Goal: Task Accomplishment & Management: Manage account settings

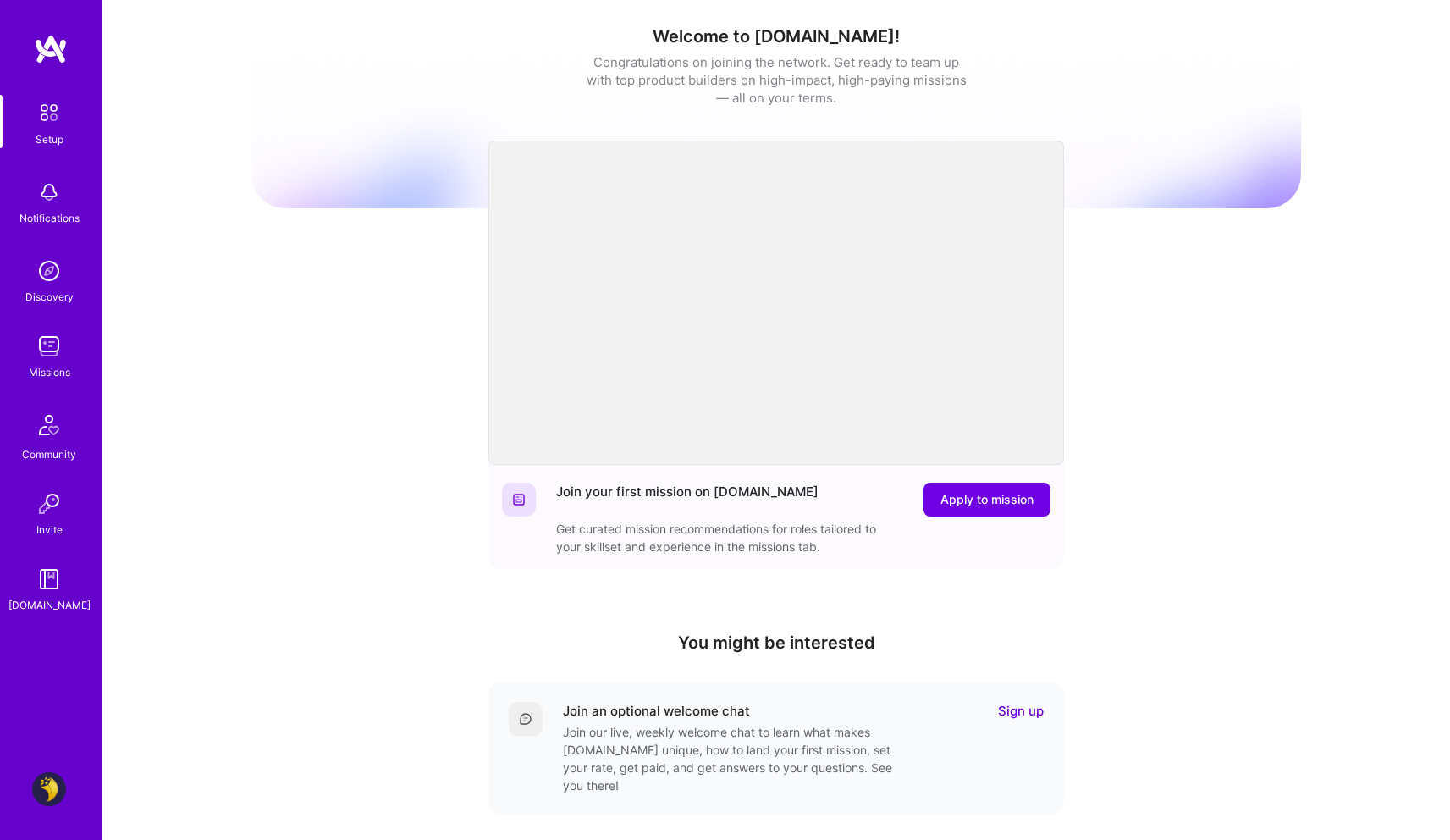
click at [43, 353] on img at bounding box center [50, 347] width 34 height 34
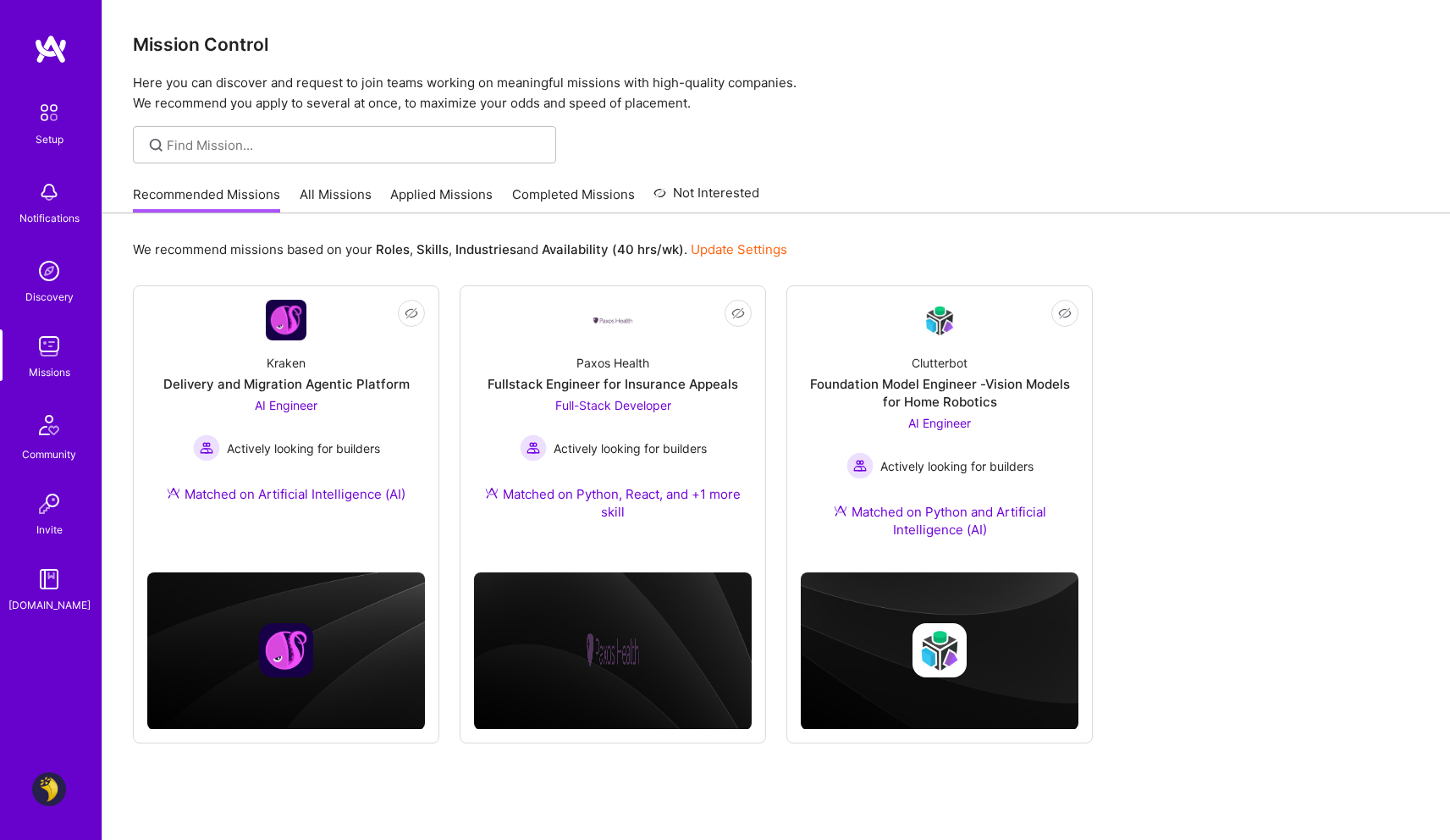
click at [450, 196] on link "Applied Missions" at bounding box center [442, 199] width 103 height 28
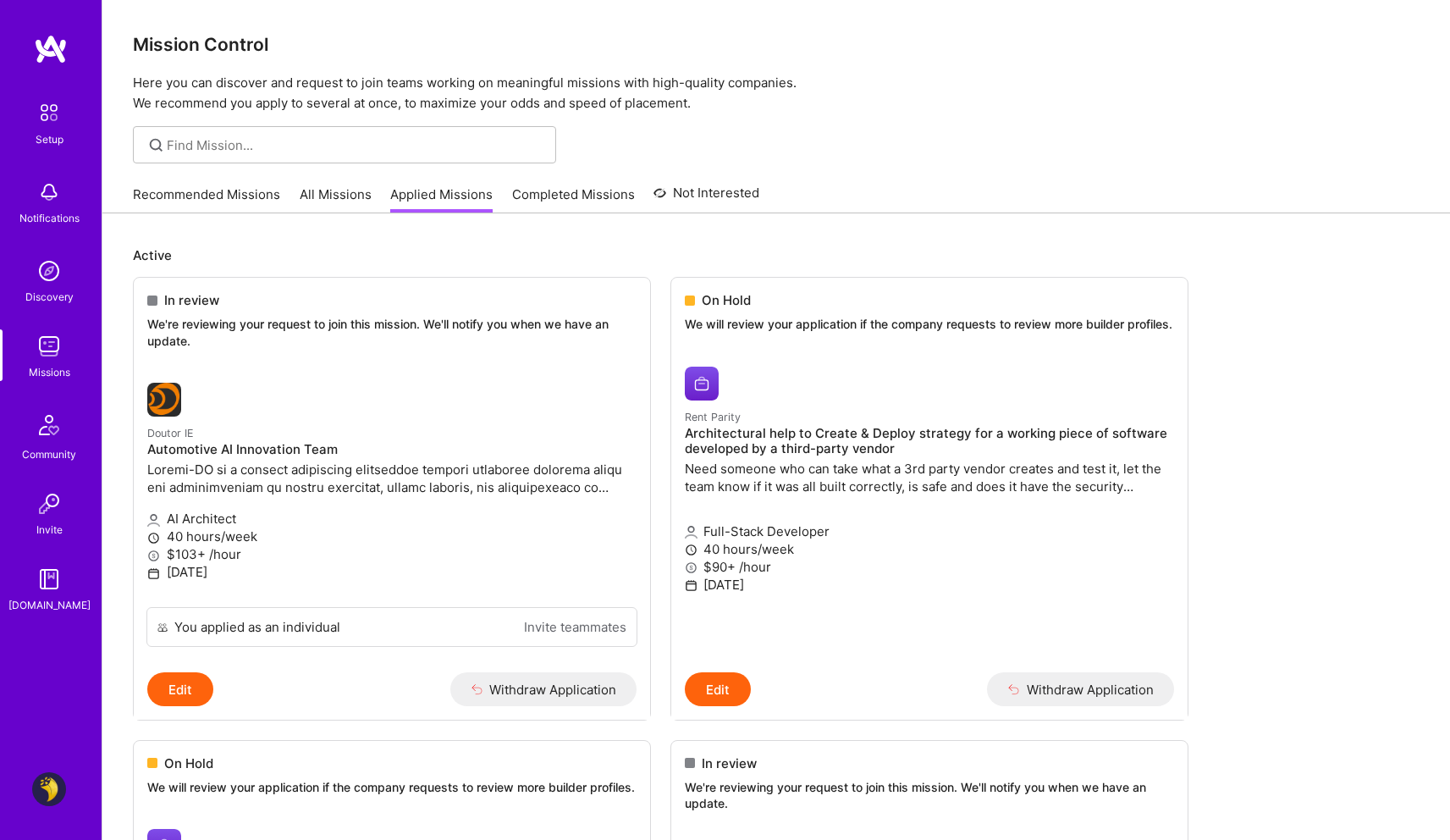
click at [941, 150] on div at bounding box center [776, 144] width 1348 height 37
